Goal: Information Seeking & Learning: Learn about a topic

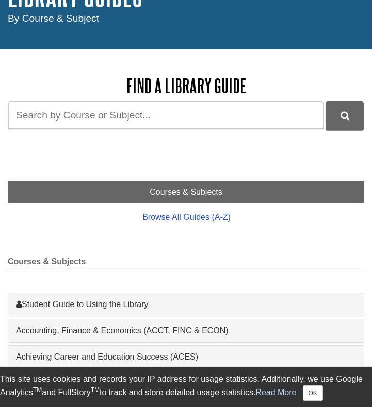
scroll to position [104, 0]
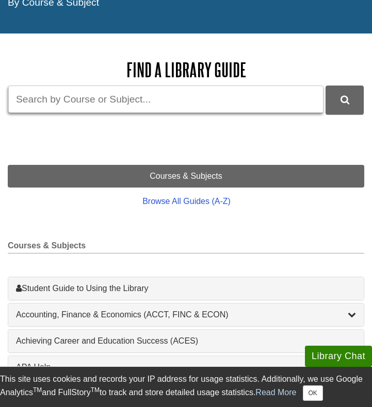
click at [117, 101] on input "Guide Search Terms" at bounding box center [165, 99] width 315 height 27
type input "mintel"
click at [345, 99] on button "DU Library Guides Search" at bounding box center [344, 100] width 38 height 28
click at [69, 94] on input "mintel" at bounding box center [165, 99] width 315 height 27
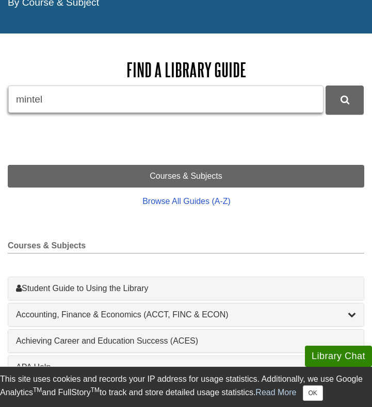
click at [69, 94] on input "mintel" at bounding box center [165, 99] width 315 height 27
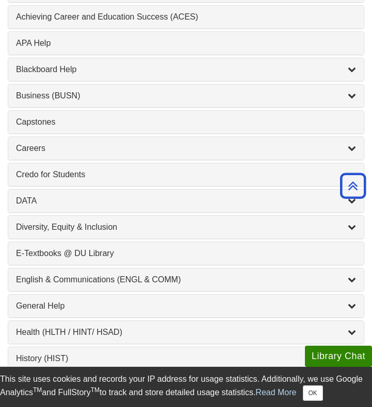
scroll to position [430, 0]
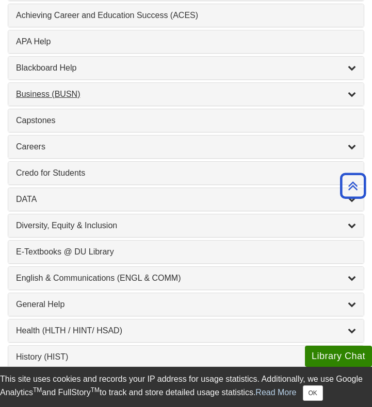
click at [117, 94] on div "Business (BUSN) , 9 guides" at bounding box center [186, 94] width 340 height 12
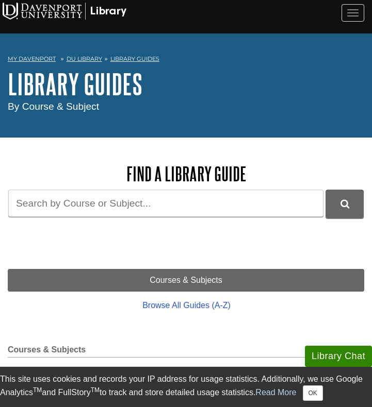
scroll to position [0, 0]
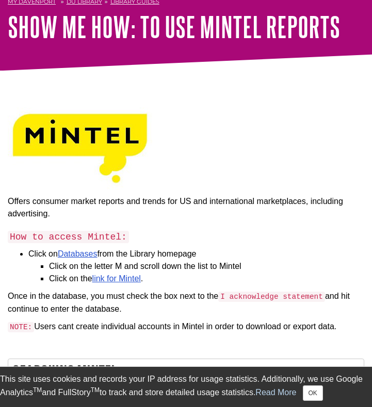
scroll to position [74, 0]
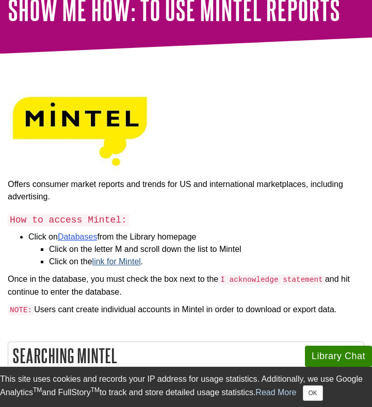
click at [116, 265] on link "link for Mintel" at bounding box center [116, 261] width 48 height 9
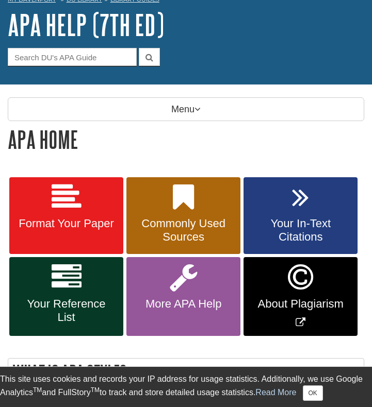
scroll to position [70, 0]
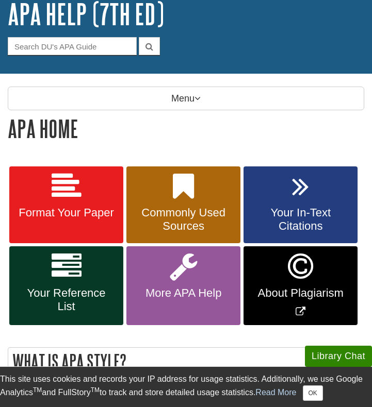
click at [95, 219] on link "Format Your Paper" at bounding box center [66, 205] width 114 height 77
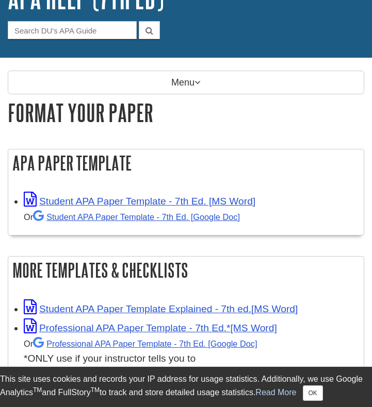
scroll to position [114, 0]
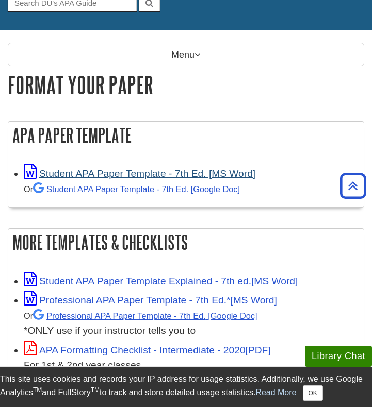
click at [107, 175] on link "Student APA Paper Template - 7th Ed. [MS Word]" at bounding box center [140, 173] width 232 height 11
